Goal: Task Accomplishment & Management: Use online tool/utility

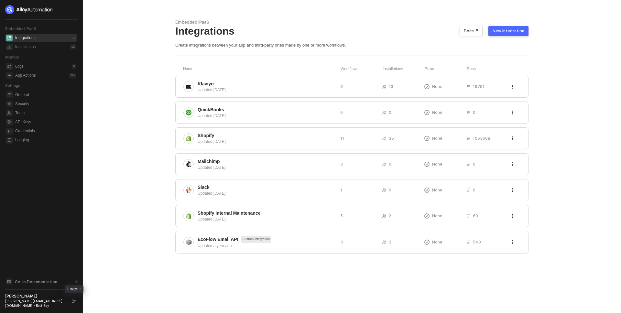
click at [71, 302] on button "button" at bounding box center [74, 301] width 8 height 8
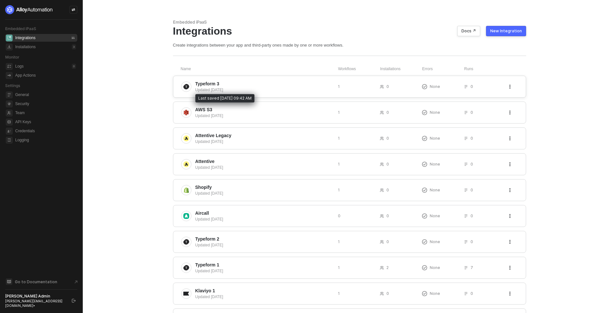
click at [266, 87] on div "Updated [DATE]" at bounding box center [263, 90] width 137 height 6
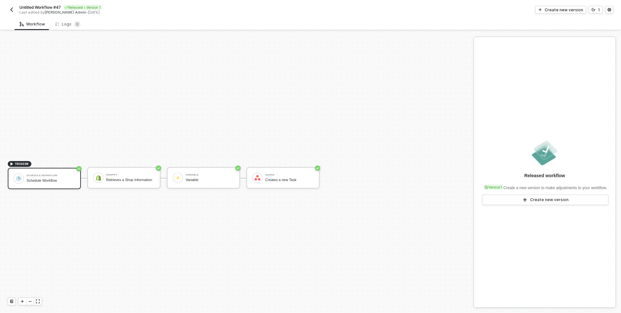
scroll to position [12, 0]
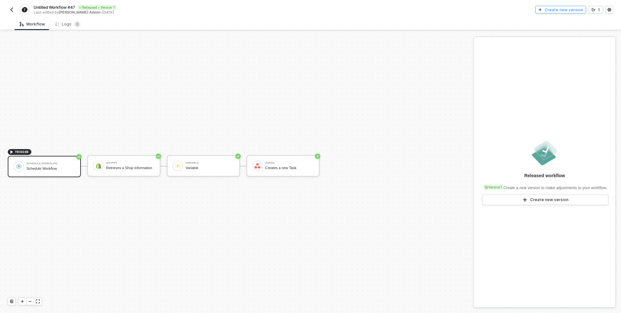
click at [560, 8] on div "Create new version" at bounding box center [563, 9] width 38 height 5
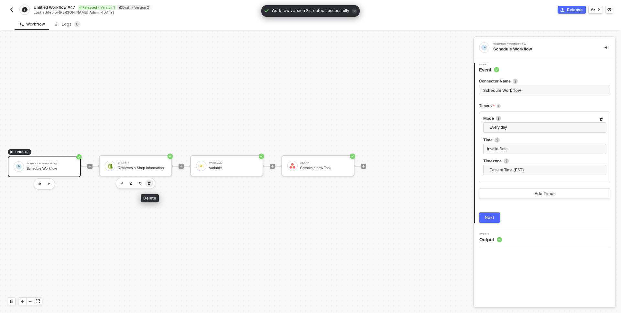
click at [149, 182] on icon "button" at bounding box center [149, 183] width 3 height 3
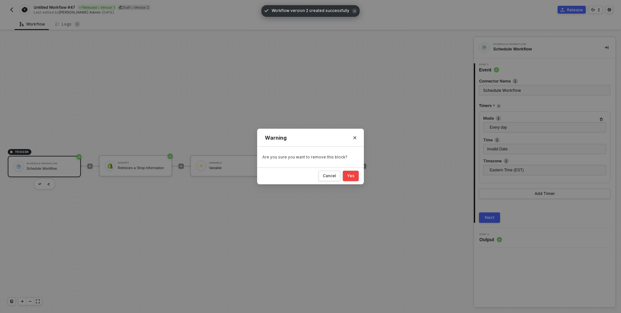
click at [347, 174] on div "Yes" at bounding box center [350, 175] width 7 height 5
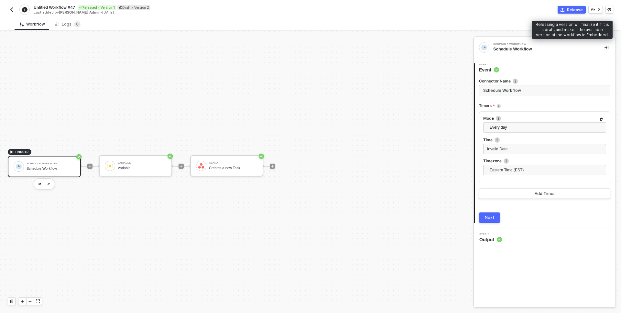
click at [566, 9] on button "Release" at bounding box center [571, 10] width 28 height 8
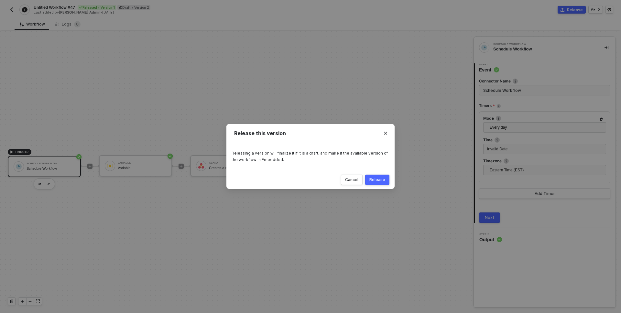
click at [376, 178] on div "Release" at bounding box center [377, 179] width 16 height 5
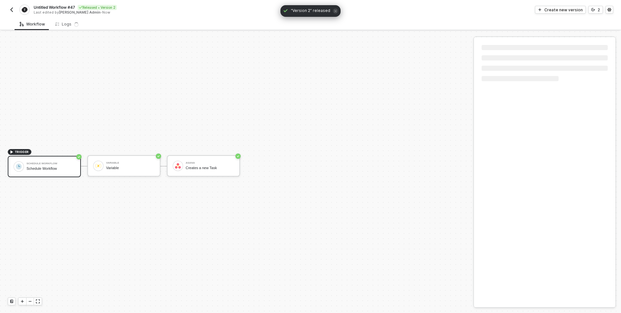
click at [9, 10] on img "button" at bounding box center [11, 9] width 5 height 5
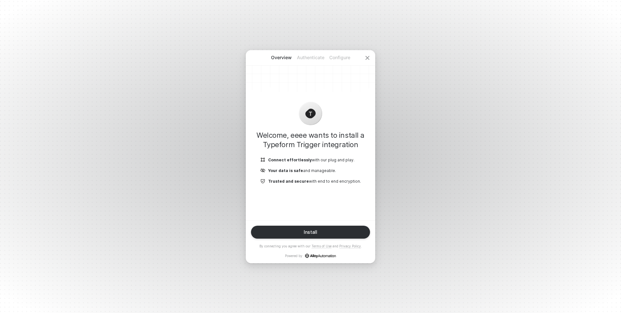
click at [293, 229] on button "Install" at bounding box center [310, 232] width 119 height 13
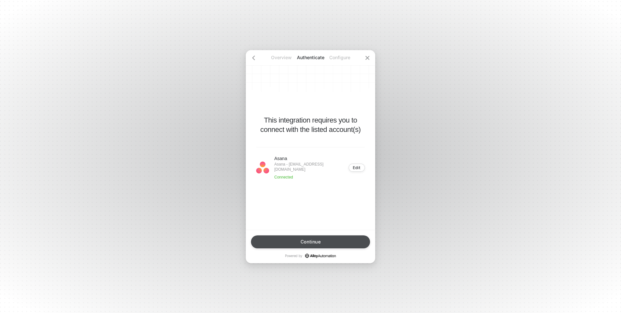
drag, startPoint x: 293, startPoint y: 237, endPoint x: 293, endPoint y: 233, distance: 4.5
click at [294, 237] on button "Continue" at bounding box center [310, 241] width 119 height 13
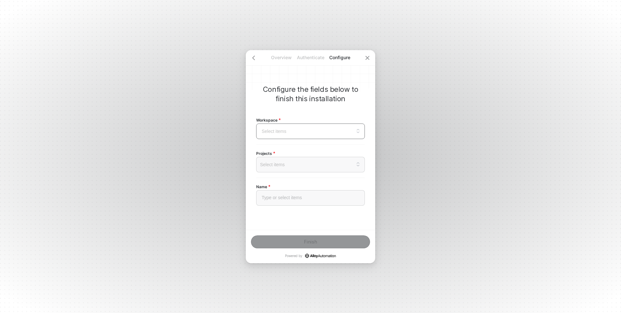
click at [304, 130] on input "search" at bounding box center [310, 131] width 101 height 15
click at [295, 164] on div "[DOMAIN_NAME]" at bounding box center [310, 163] width 100 height 7
click at [308, 165] on div at bounding box center [310, 164] width 98 height 5
click at [306, 150] on div "Projects Select items This might show a portion of the full results. Please sea…" at bounding box center [310, 161] width 109 height 23
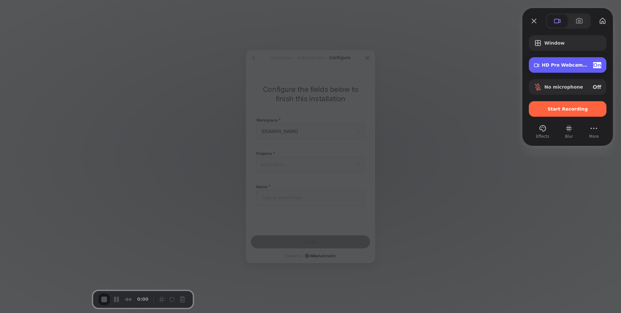
click at [599, 64] on div "On" at bounding box center [597, 65] width 8 height 6
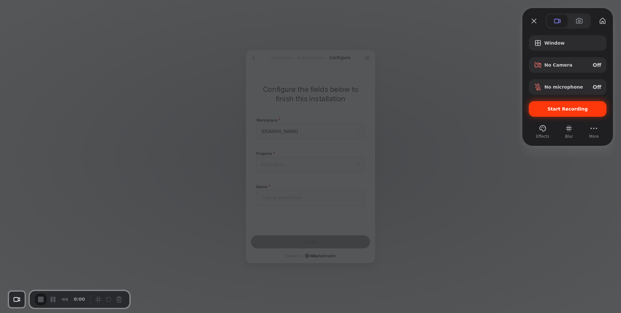
click at [567, 111] on span "Start Recording" at bounding box center [567, 108] width 40 height 5
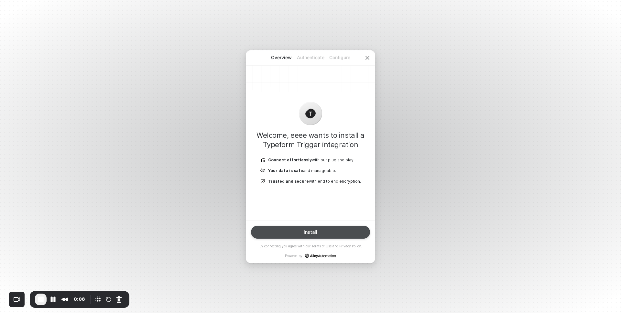
click at [326, 231] on button "Install" at bounding box center [310, 232] width 119 height 13
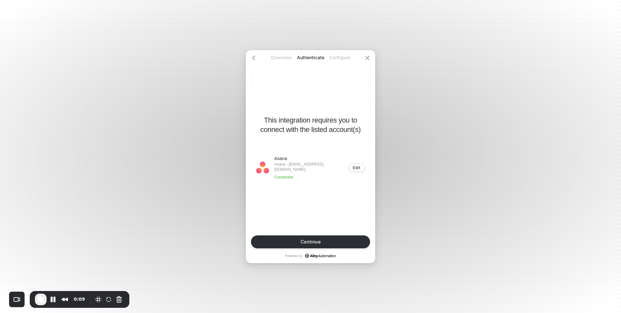
click at [289, 167] on p "Asana - [EMAIL_ADDRESS][DOMAIN_NAME]" at bounding box center [309, 167] width 70 height 10
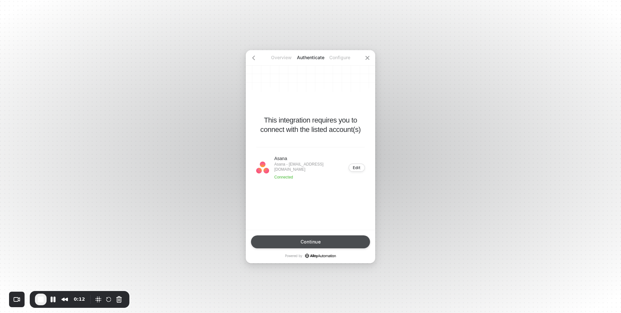
click at [309, 241] on div "Continue" at bounding box center [310, 241] width 20 height 5
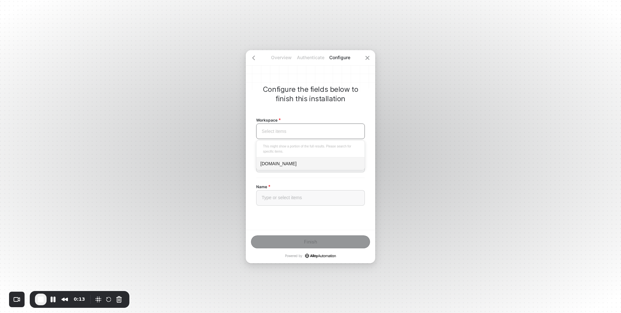
click at [310, 127] on input "search" at bounding box center [310, 131] width 101 height 15
click at [283, 165] on div "[DOMAIN_NAME]" at bounding box center [310, 163] width 100 height 7
click at [299, 167] on div at bounding box center [310, 164] width 98 height 5
click at [286, 198] on div "Cross-functional project plan" at bounding box center [310, 196] width 100 height 7
click at [300, 208] on div "MCP Project" at bounding box center [310, 209] width 100 height 7
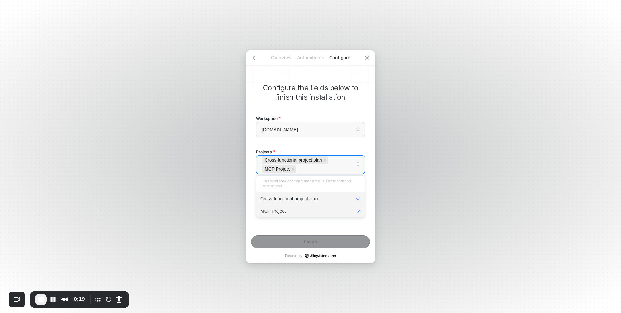
click at [320, 150] on div "Projects Cross-functional project plan MCP Project This might show a portion of…" at bounding box center [310, 161] width 109 height 26
click at [292, 203] on div "Type or select items ﻿" at bounding box center [310, 200] width 109 height 16
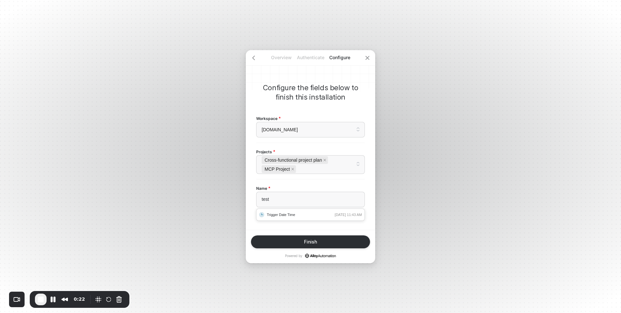
click at [296, 186] on div "Name test Trigger Date Time [DATE] 11:43 AM" at bounding box center [310, 196] width 109 height 23
click at [39, 296] on span "End Recording" at bounding box center [41, 299] width 8 height 8
